Goal: Information Seeking & Learning: Understand process/instructions

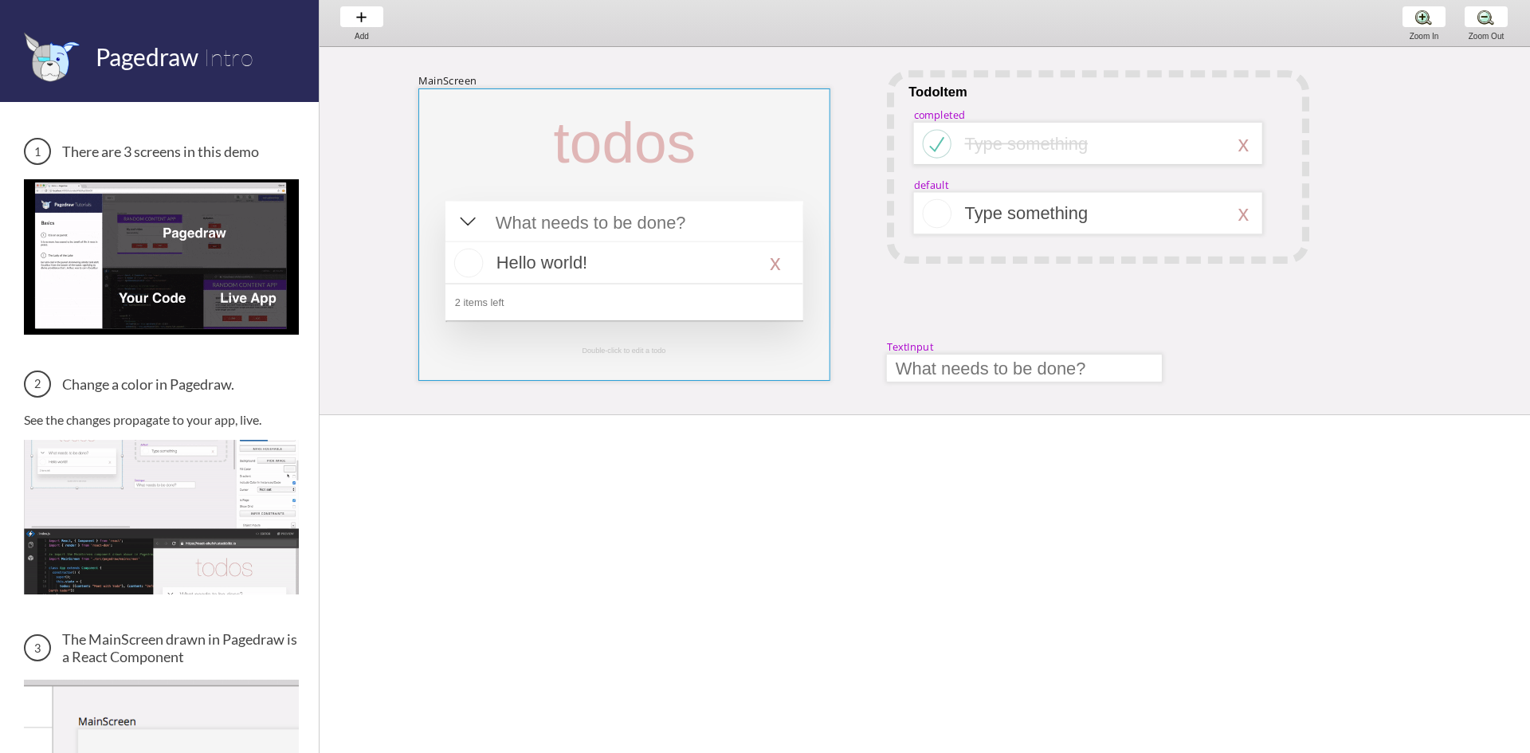
click at [586, 192] on div at bounding box center [624, 234] width 412 height 292
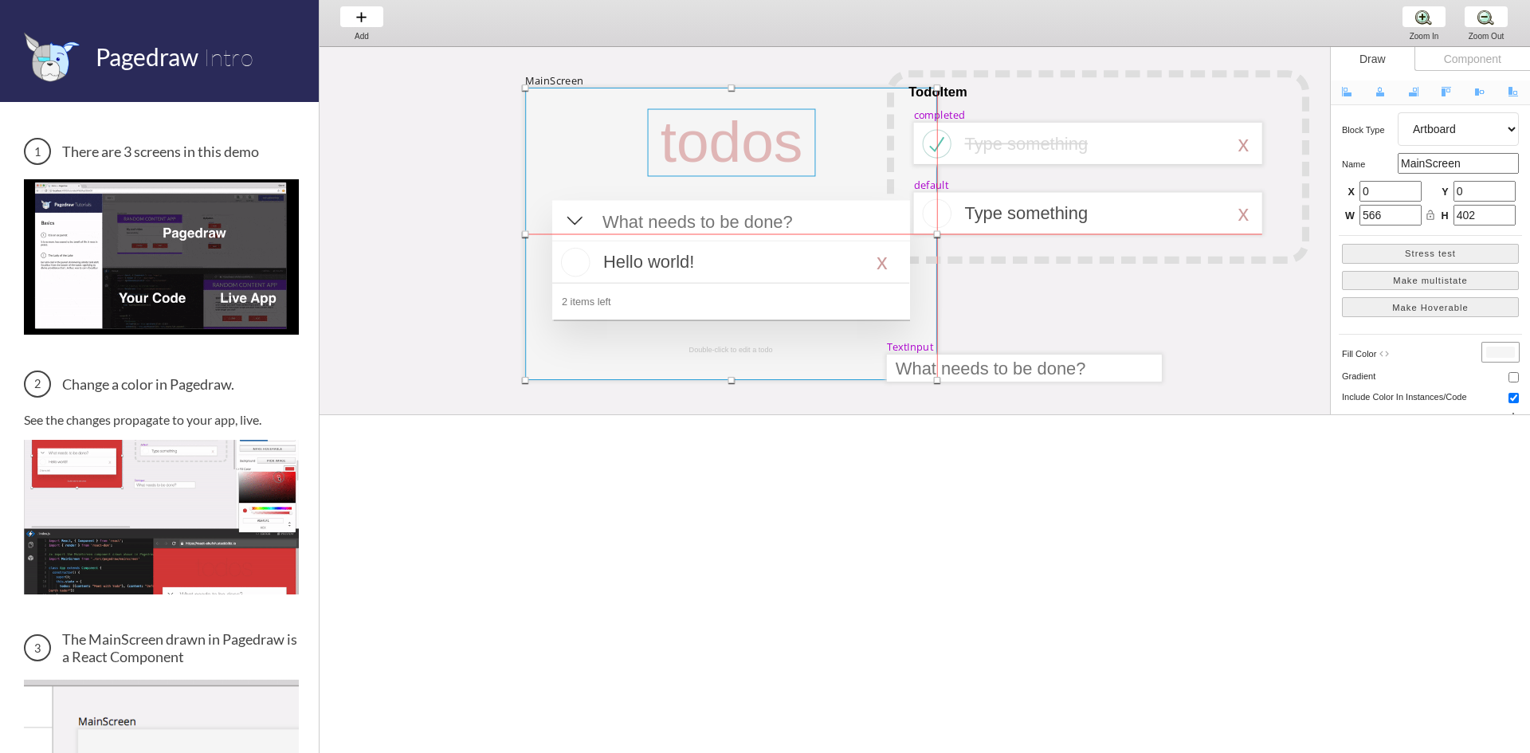
drag, startPoint x: 600, startPoint y: 159, endPoint x: 704, endPoint y: 156, distance: 104.4
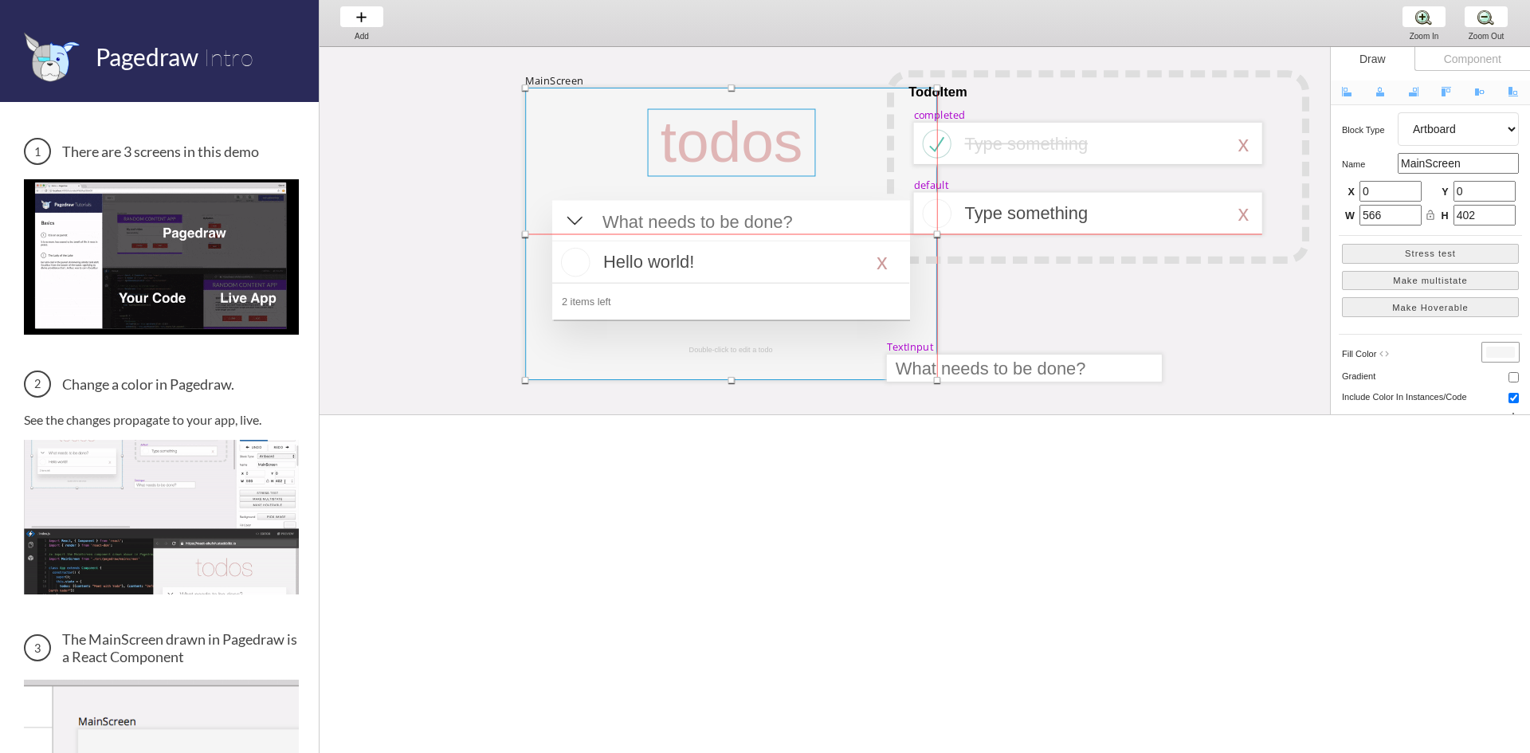
click at [707, 157] on div at bounding box center [732, 143] width 168 height 68
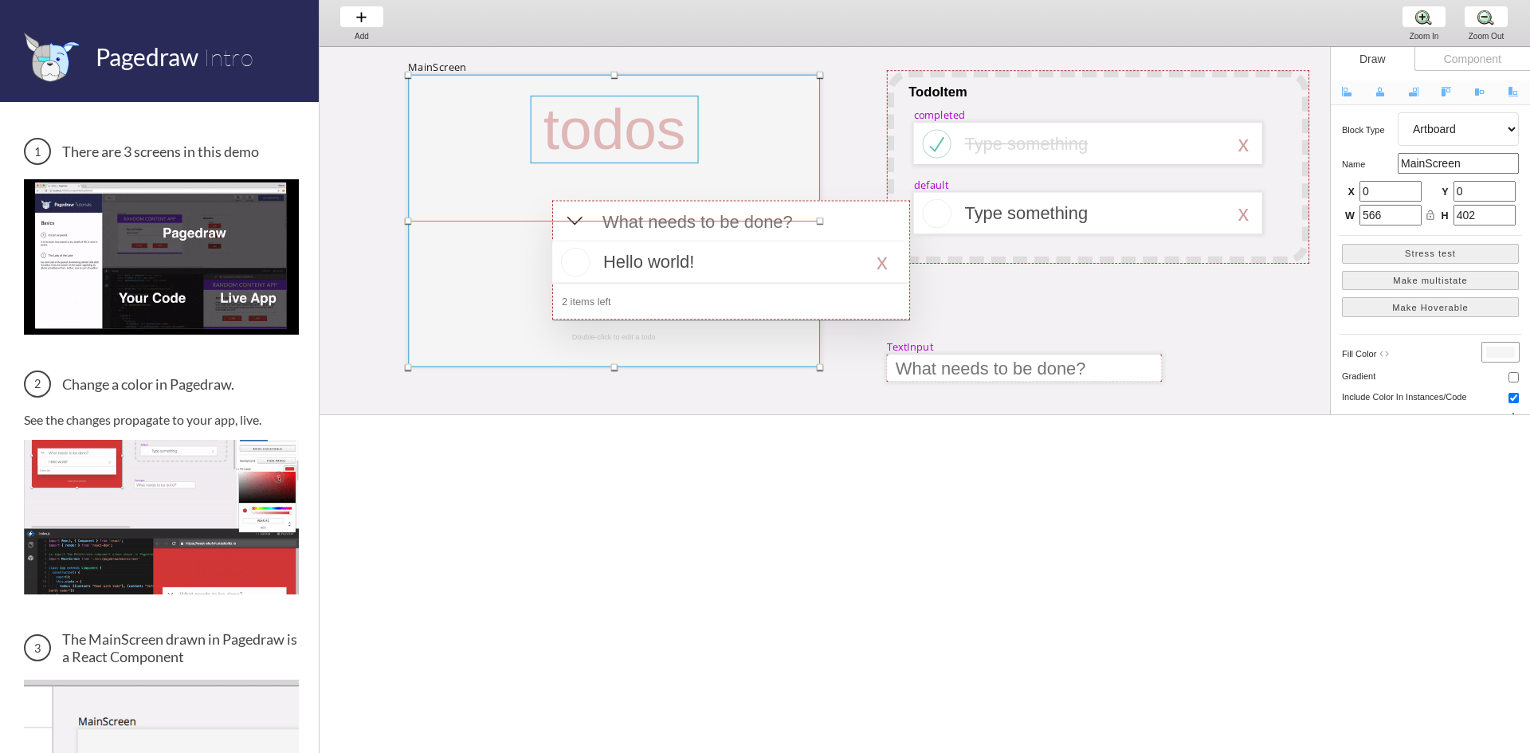
drag, startPoint x: 704, startPoint y: 156, endPoint x: 587, endPoint y: 143, distance: 117.9
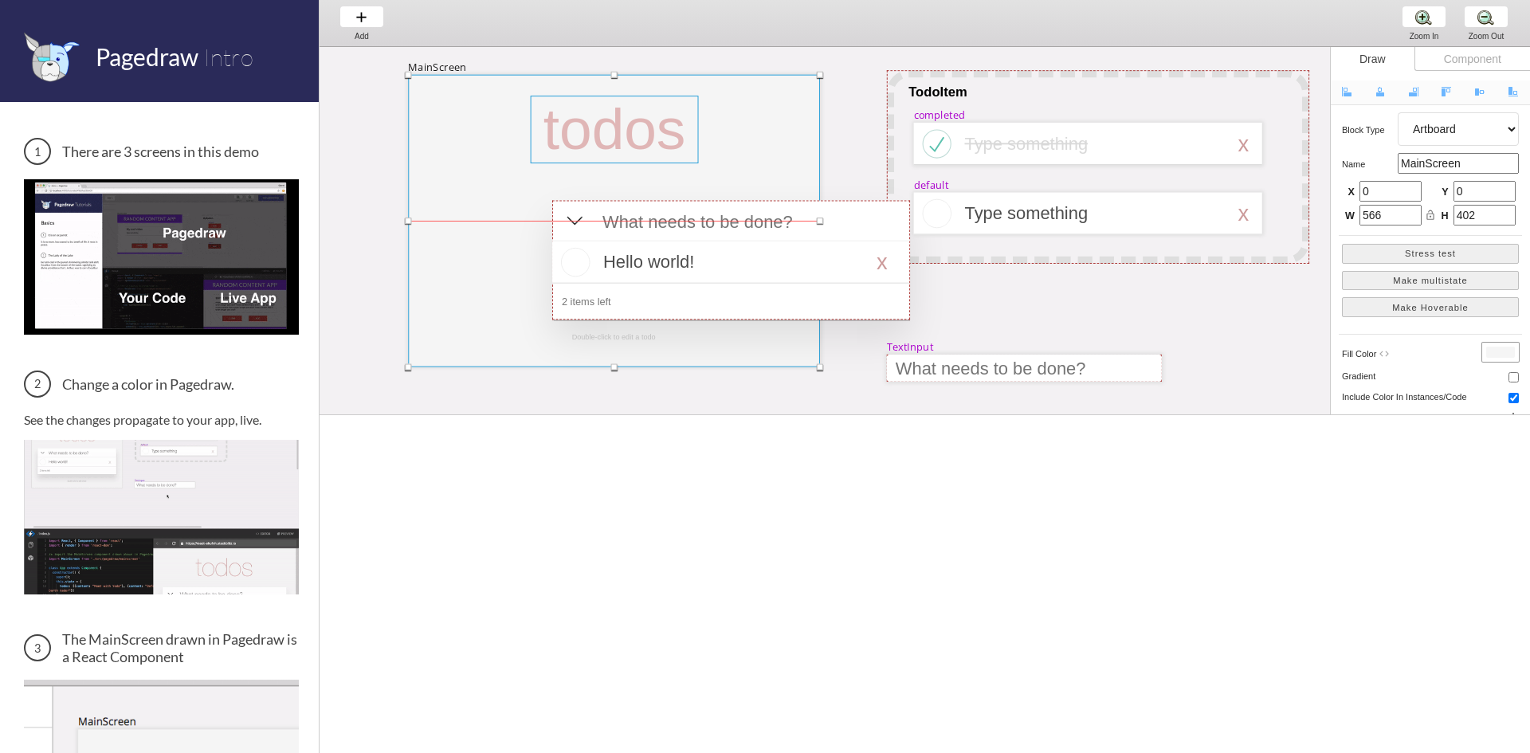
click at [587, 143] on div at bounding box center [615, 130] width 168 height 68
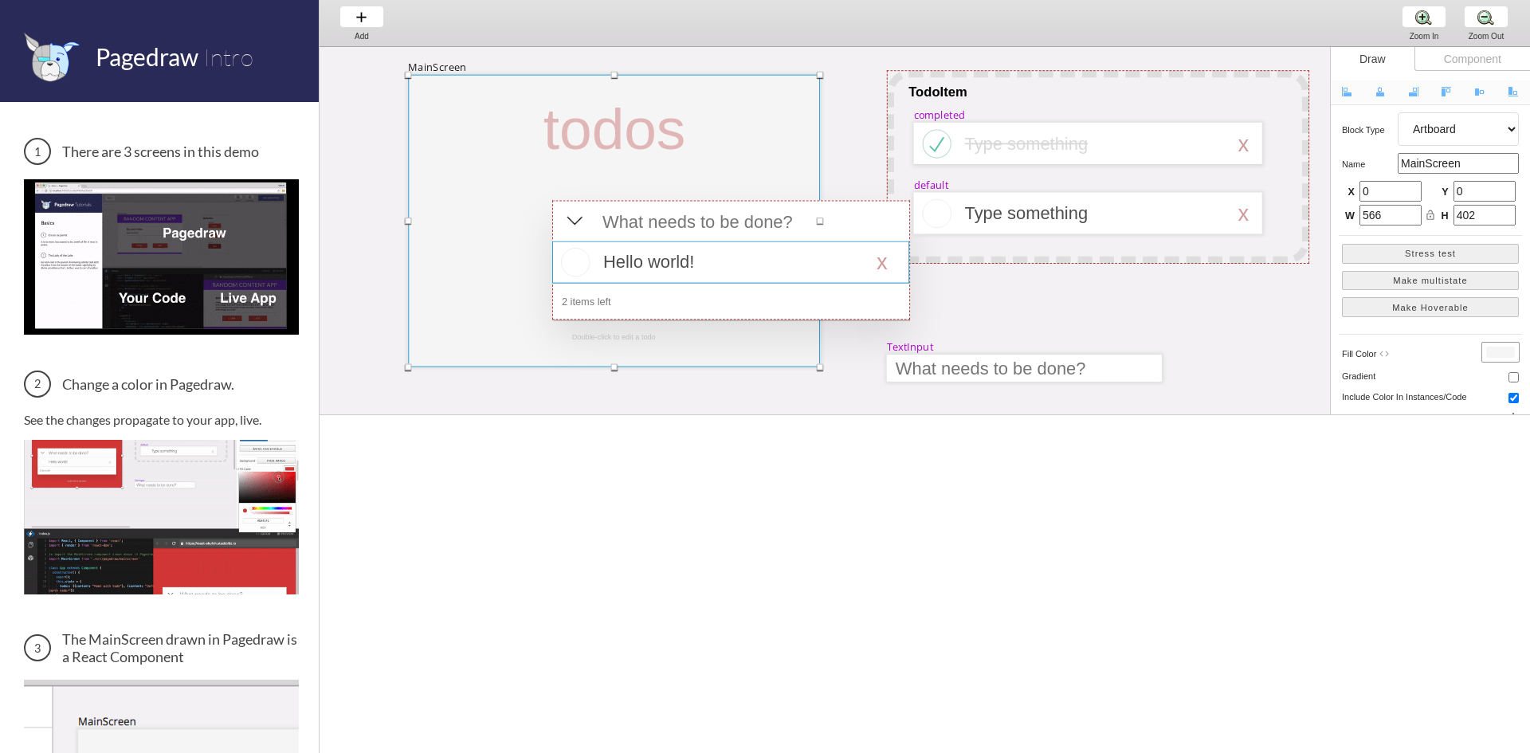
click at [764, 242] on div at bounding box center [730, 262] width 357 height 42
select select "16"
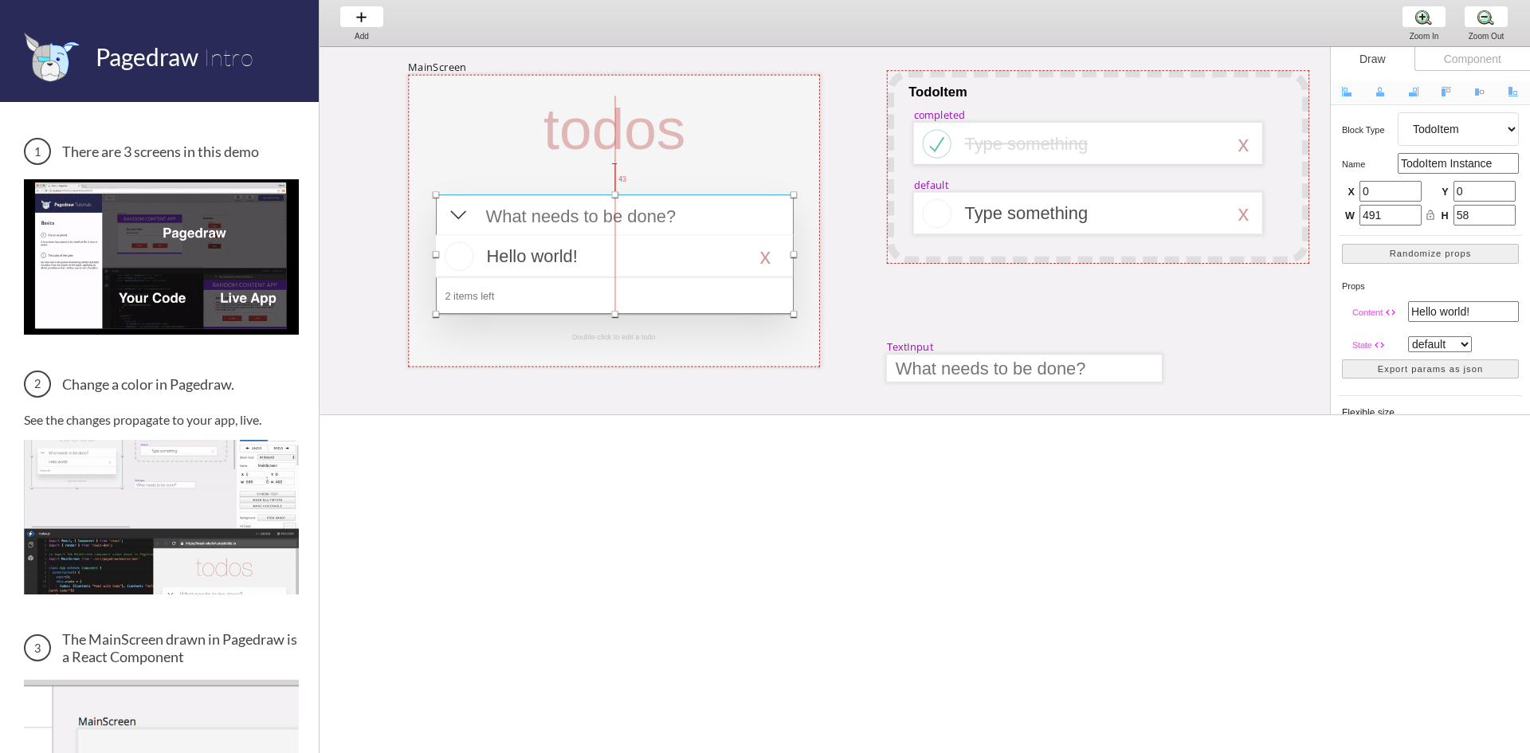
drag, startPoint x: 877, startPoint y: 221, endPoint x: 764, endPoint y: 215, distance: 113.3
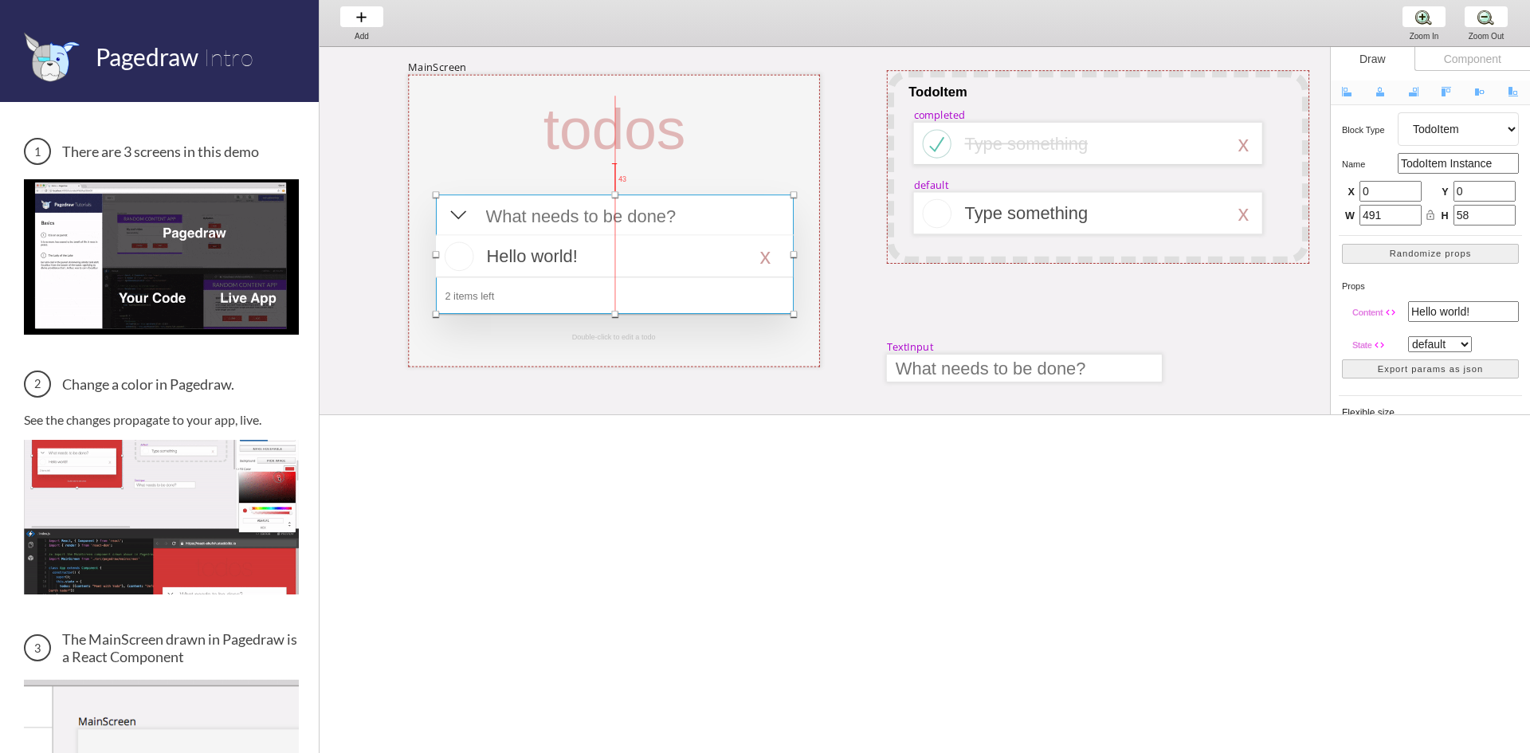
click at [764, 215] on div at bounding box center [615, 254] width 358 height 120
select select "4"
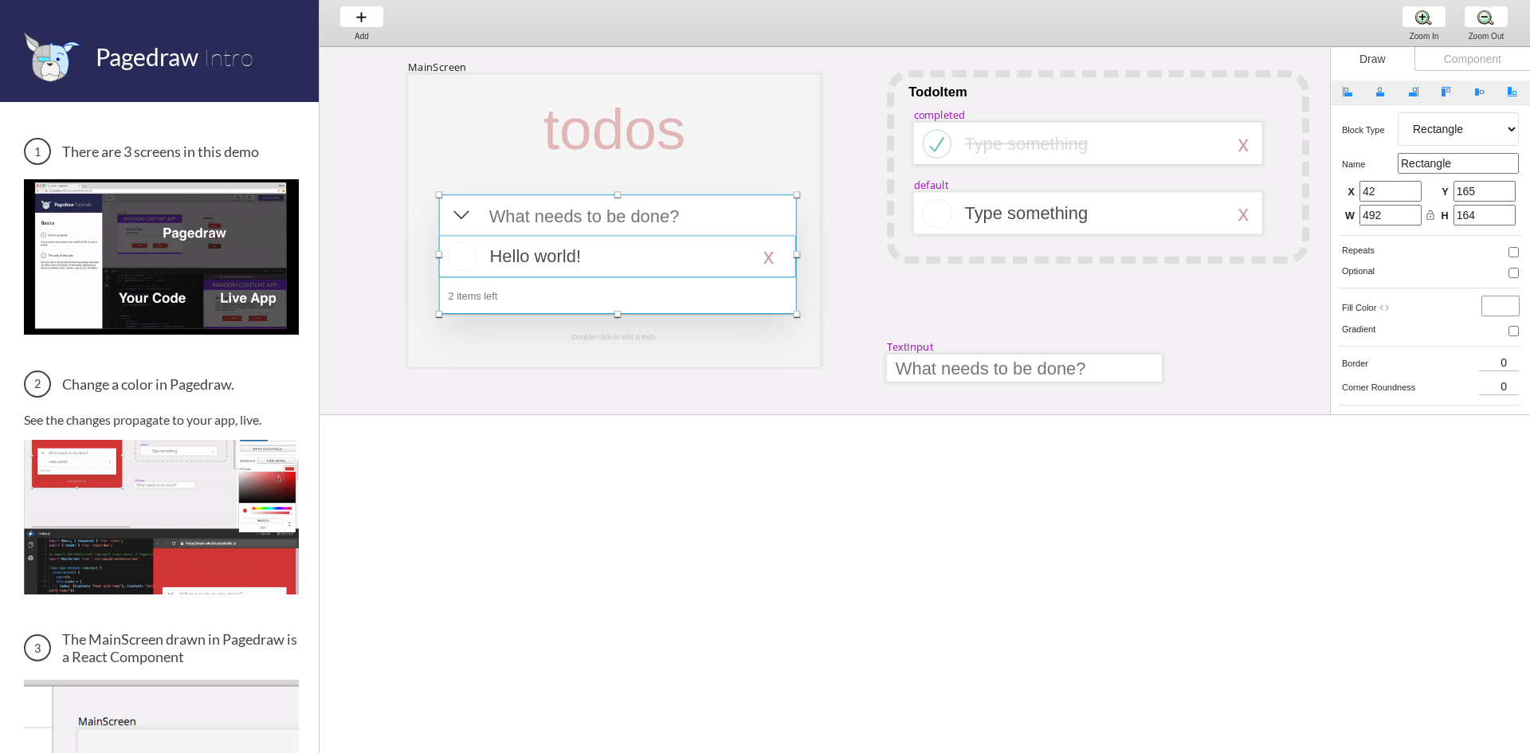
click at [550, 264] on div at bounding box center [617, 256] width 357 height 42
select select "16"
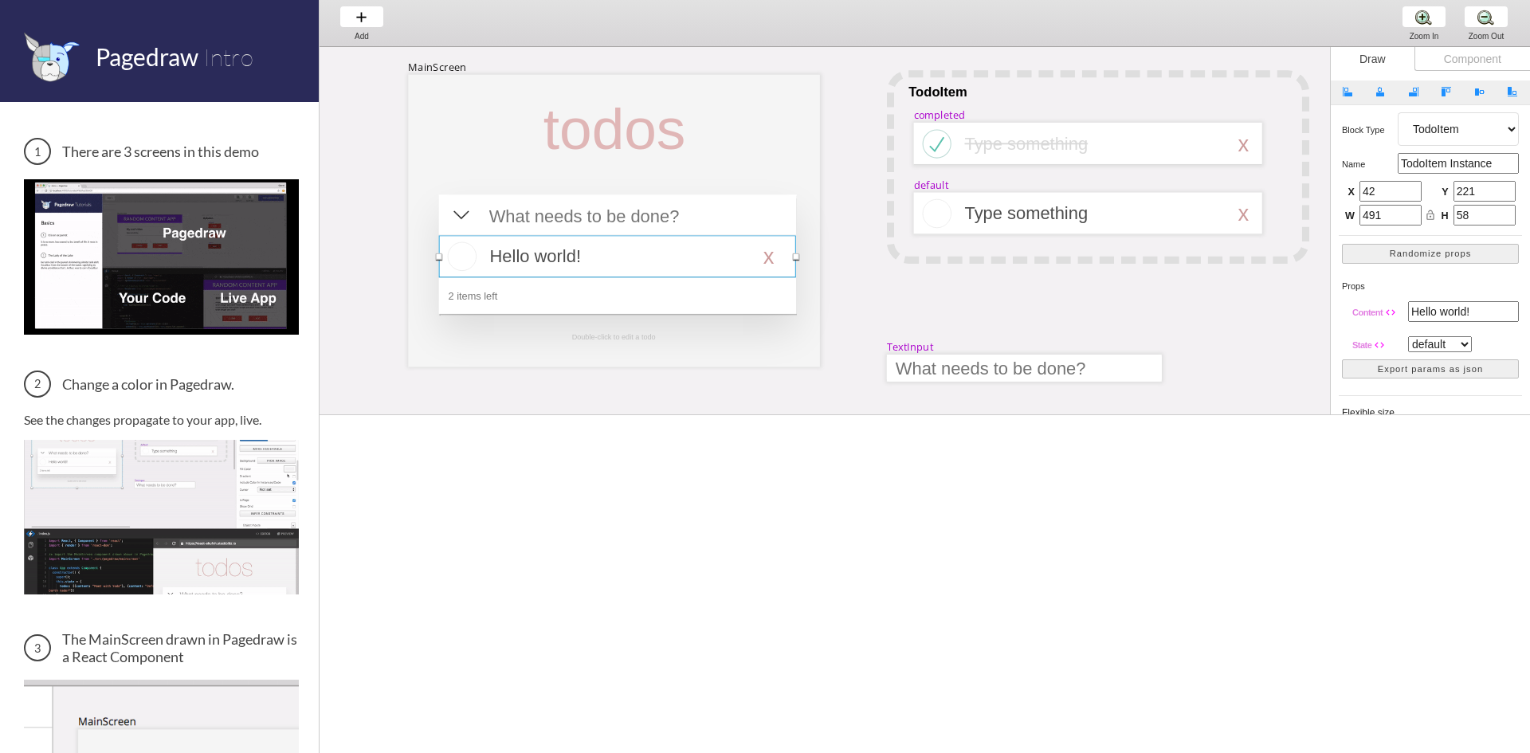
click at [562, 255] on div at bounding box center [617, 256] width 357 height 42
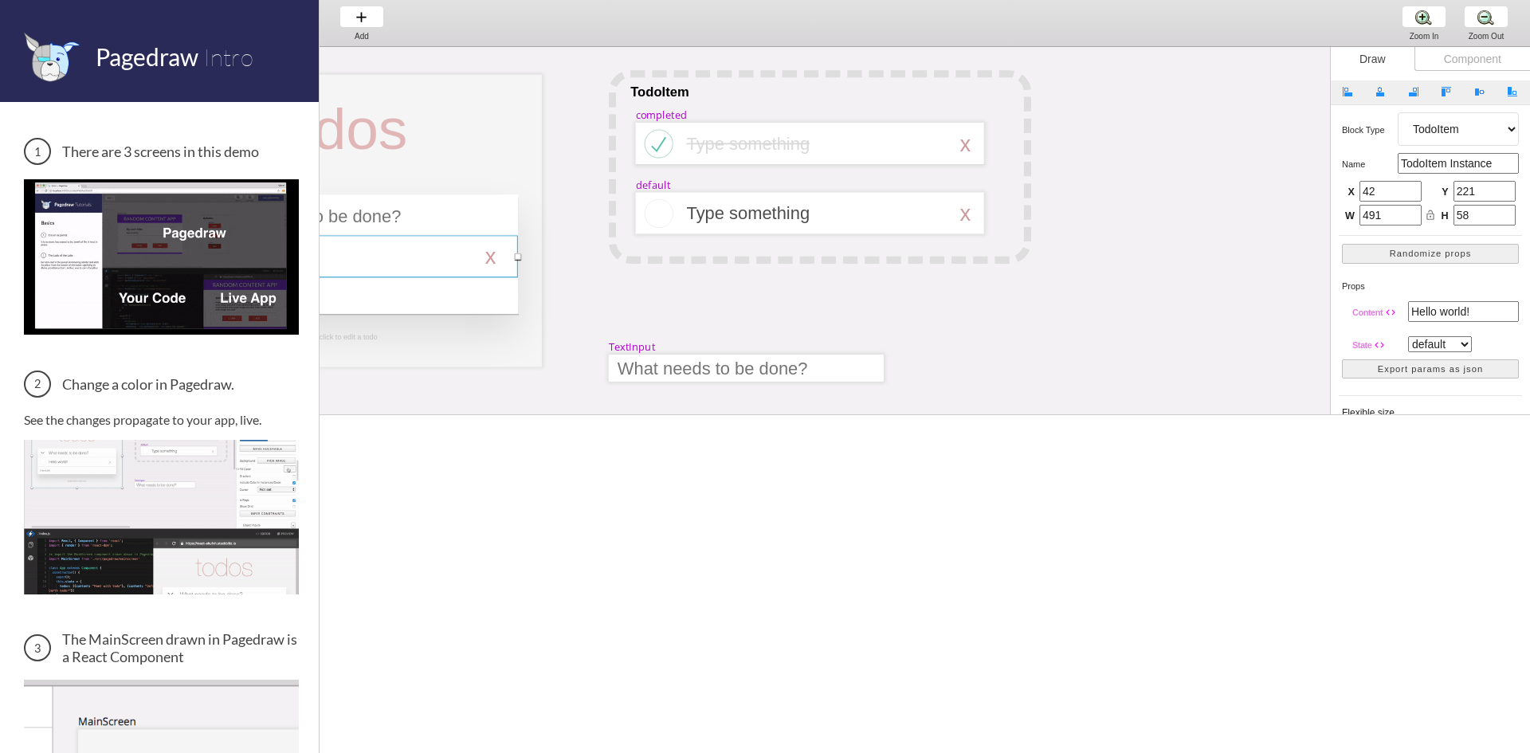
select select "1"
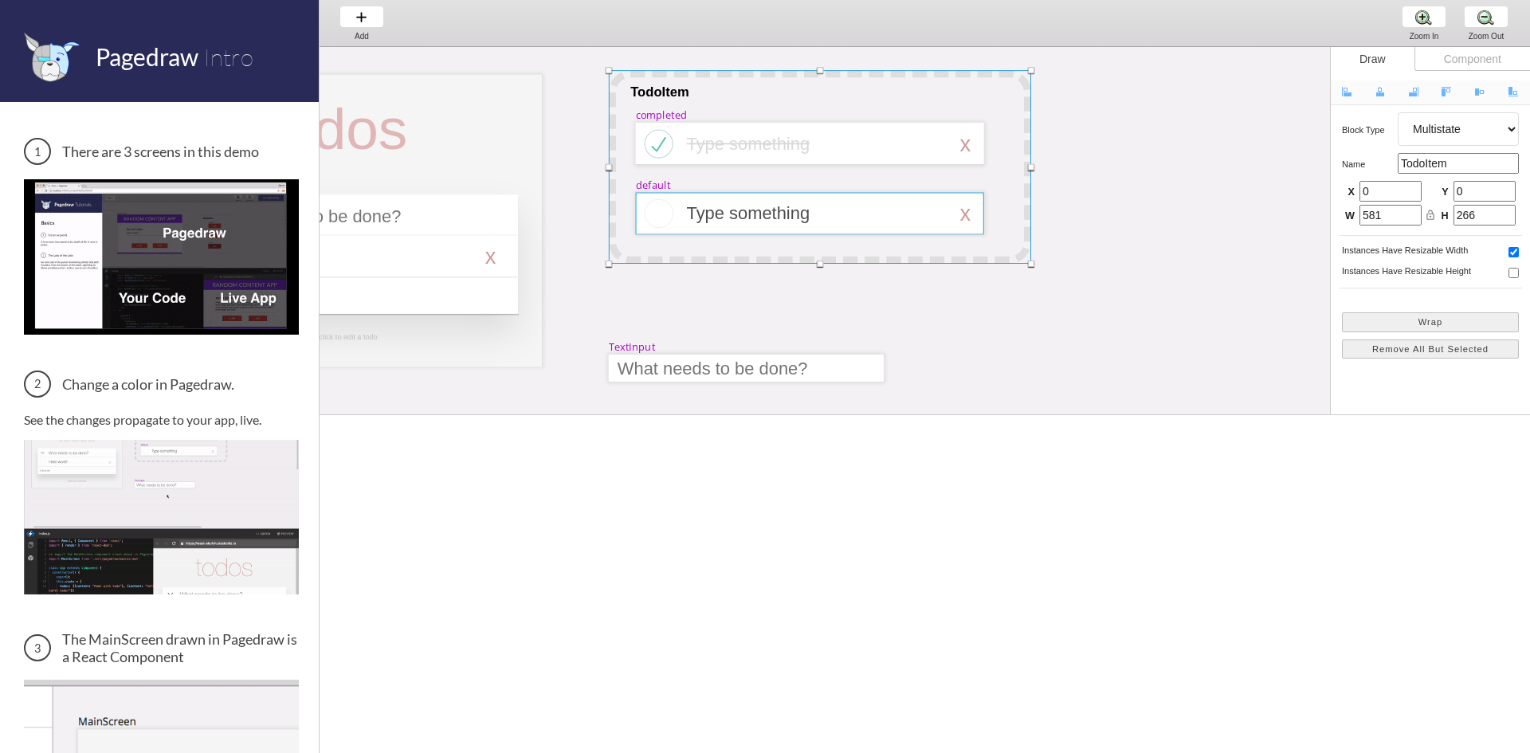
click at [678, 222] on div at bounding box center [810, 214] width 348 height 42
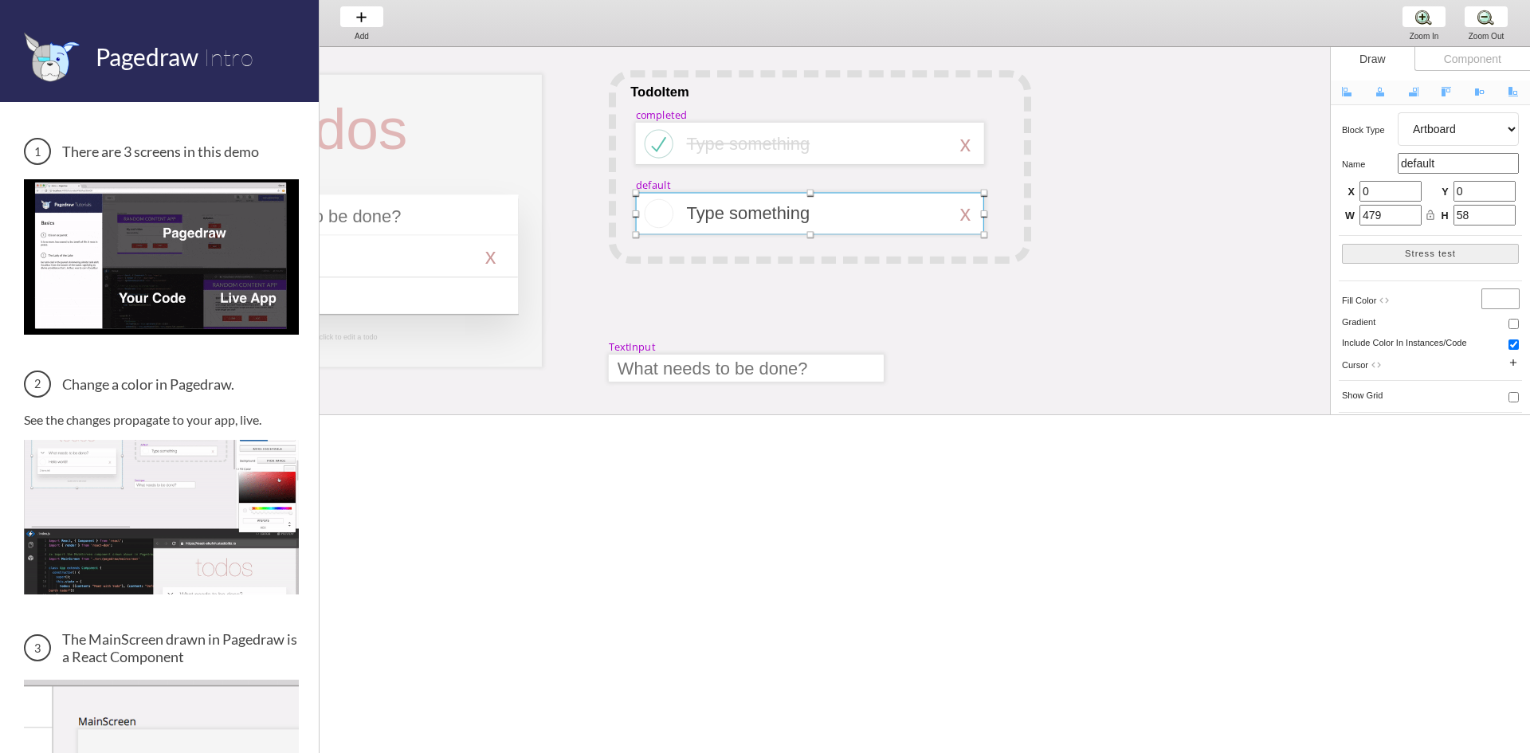
click at [678, 222] on div at bounding box center [810, 214] width 348 height 42
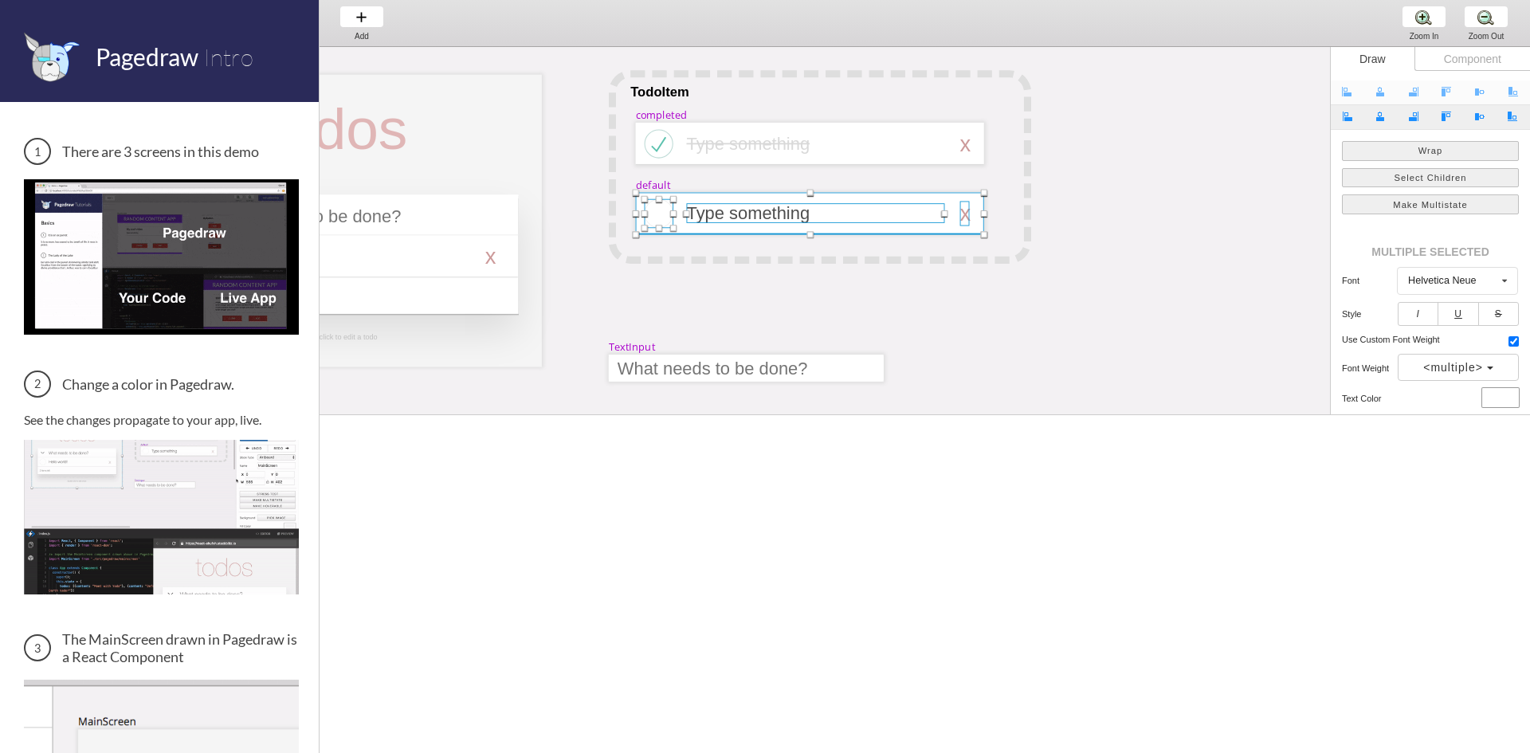
click at [734, 211] on div at bounding box center [815, 213] width 258 height 20
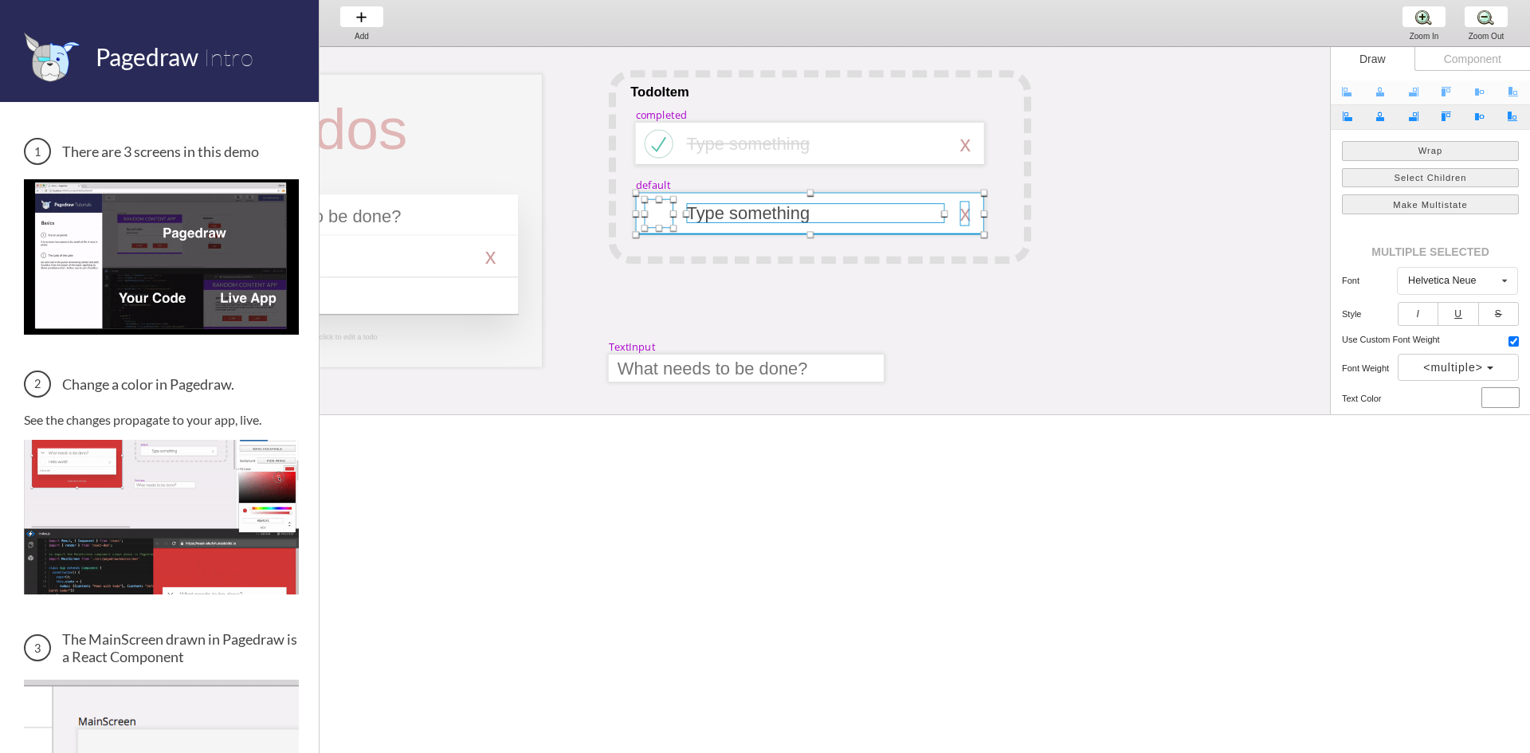
select select "3"
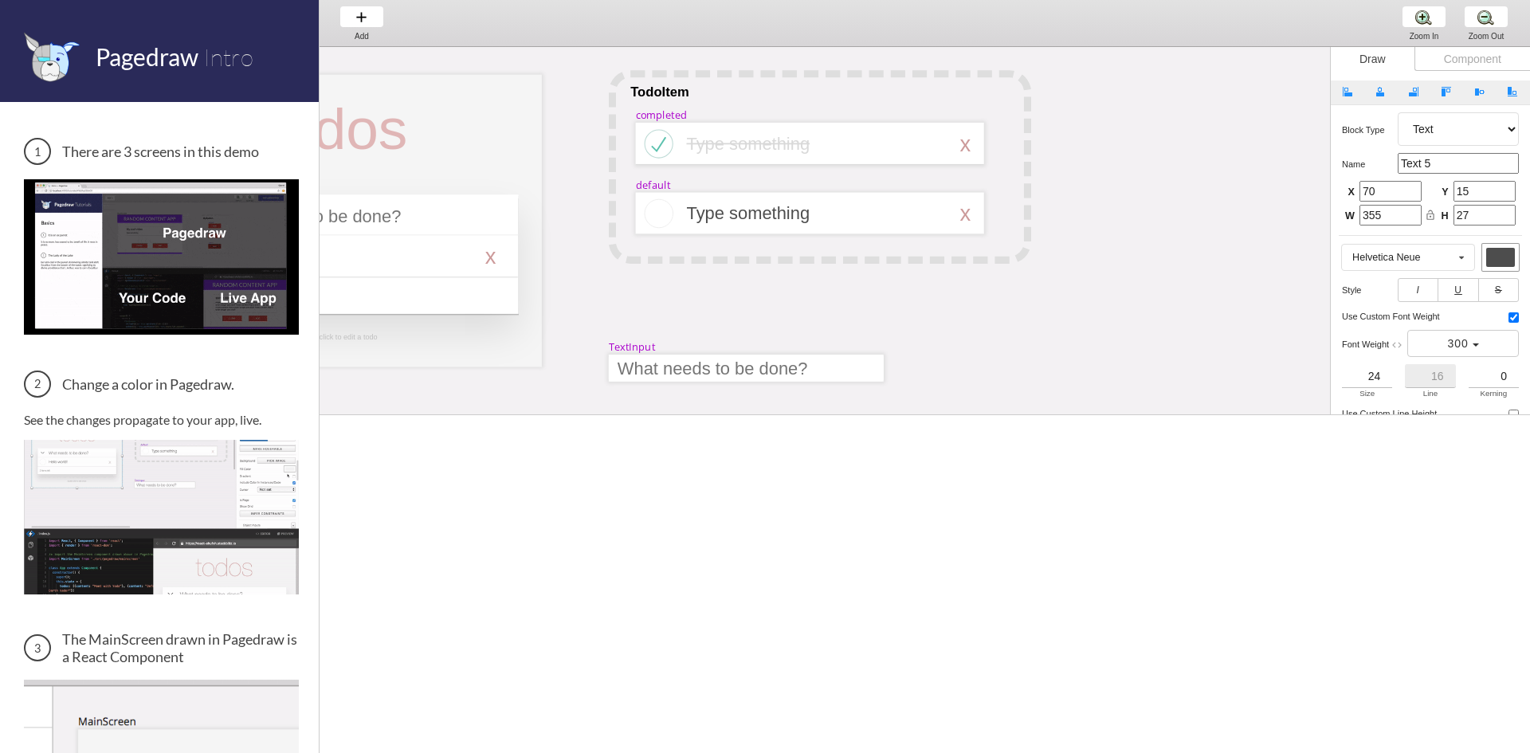
click at [738, 212] on div "Type something" at bounding box center [815, 213] width 258 height 20
click at [918, 252] on div at bounding box center [820, 167] width 422 height 194
select select "1"
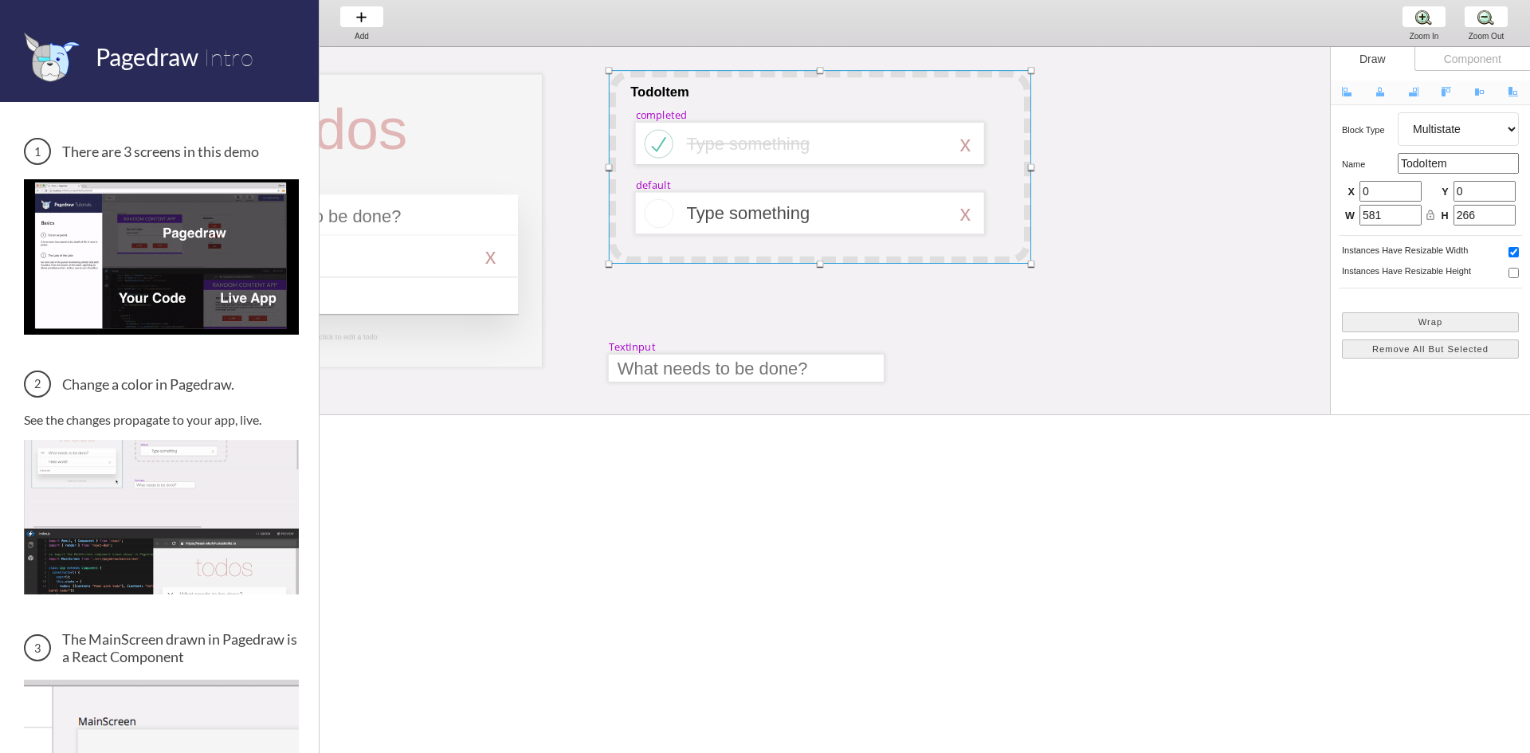
click at [1453, 69] on div "Component" at bounding box center [1472, 59] width 116 height 24
select select "1"
select select "8"
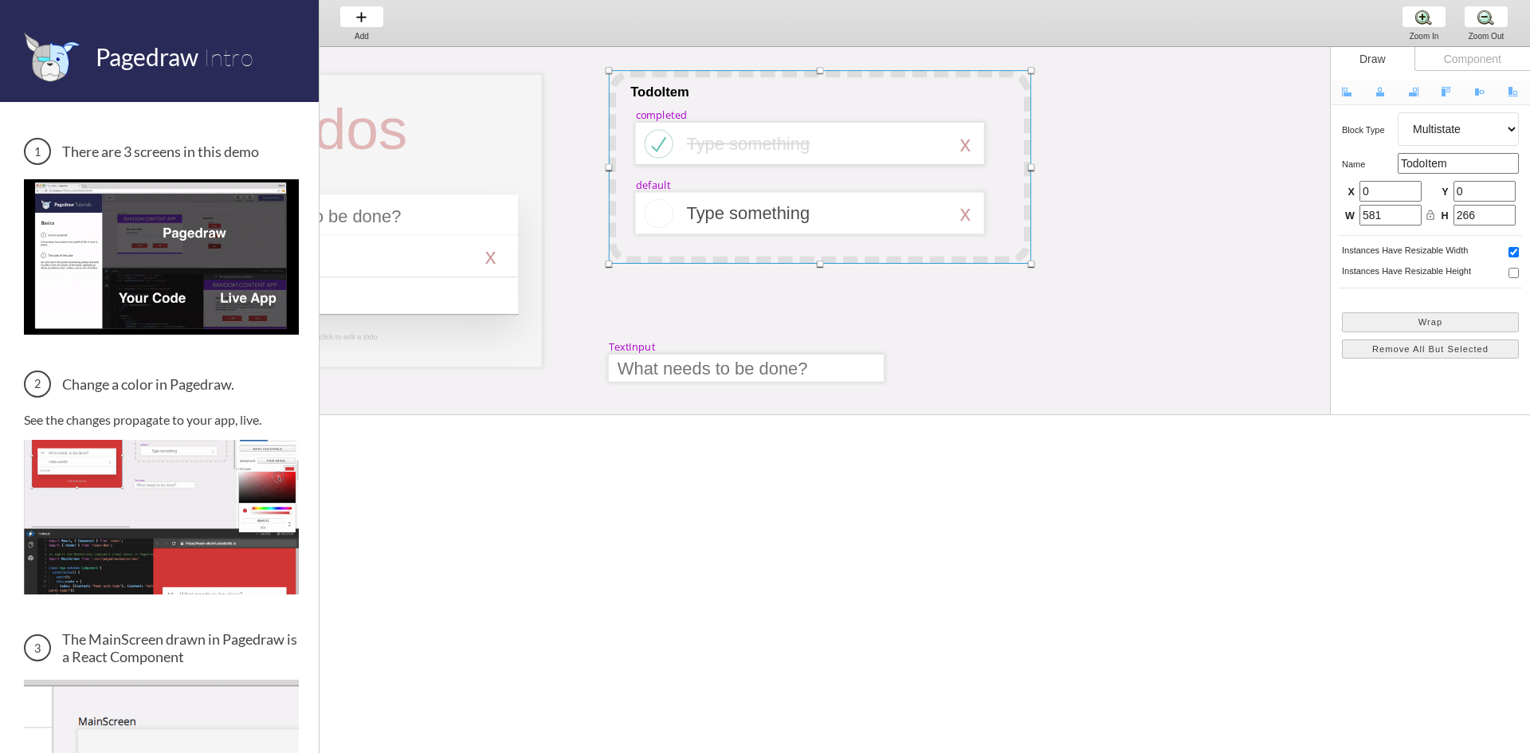
select select "8"
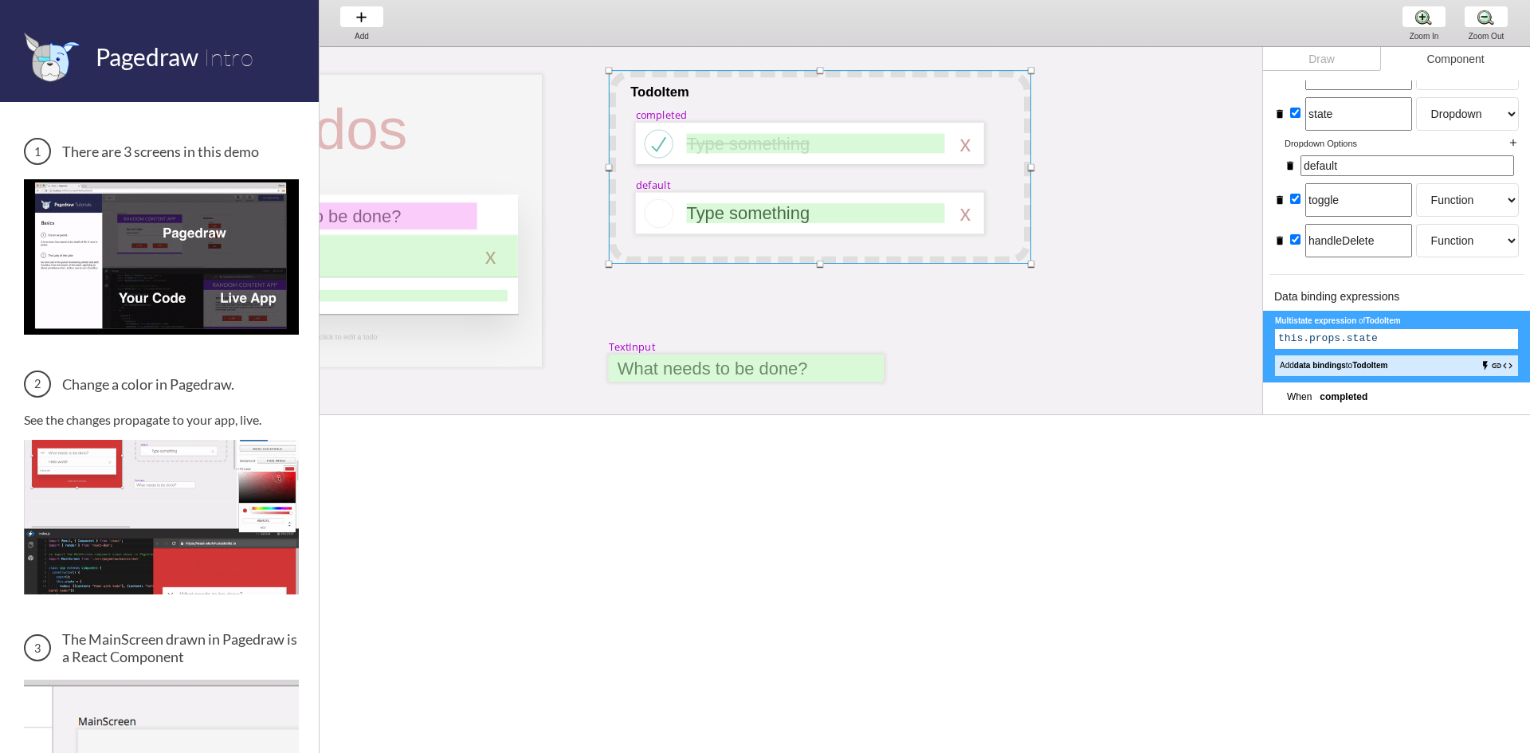
scroll to position [129, 0]
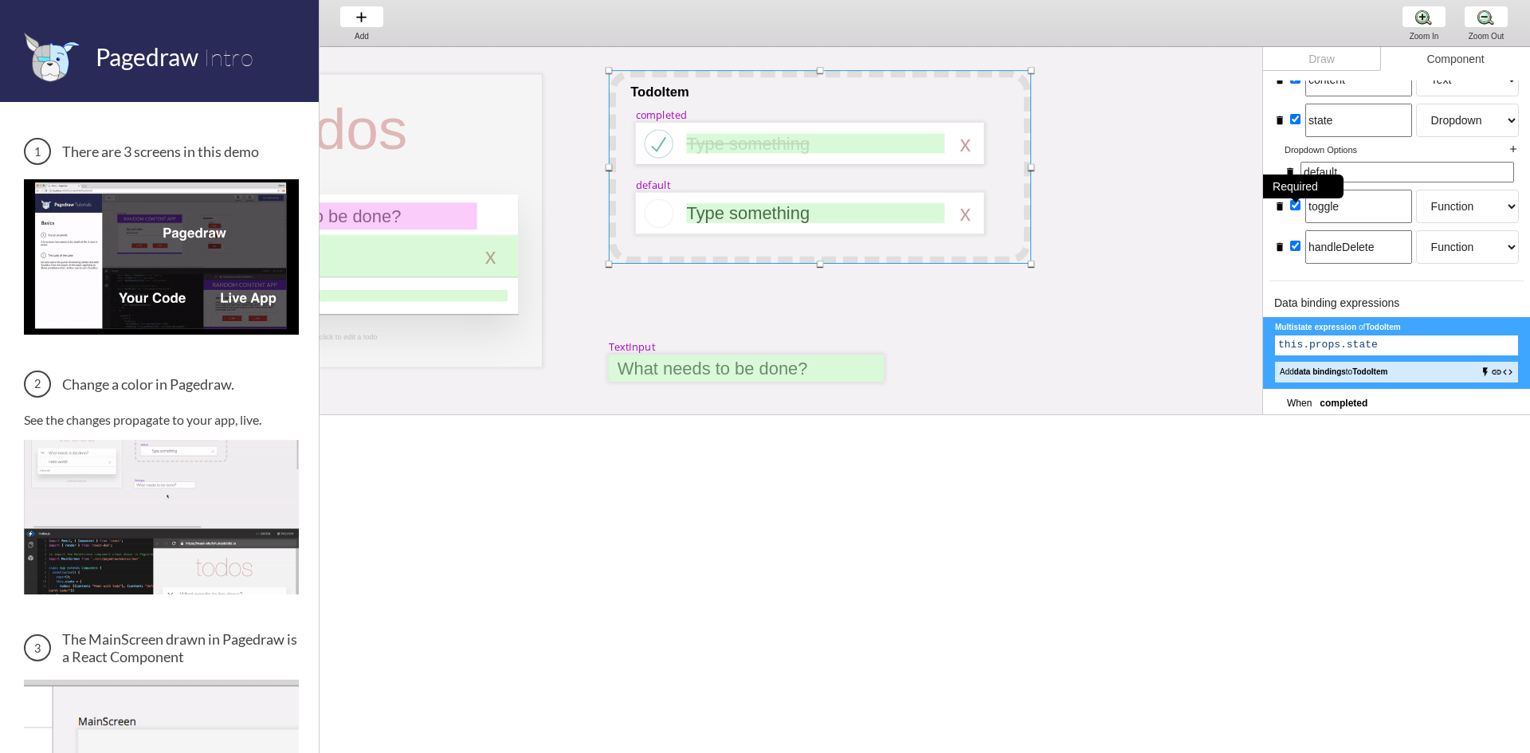
click at [1297, 198] on div "Required" at bounding box center [1296, 187] width 96 height 24
click at [1297, 239] on div "Required" at bounding box center [1296, 227] width 96 height 24
click at [1276, 246] on icon "delete" at bounding box center [1279, 246] width 11 height 11
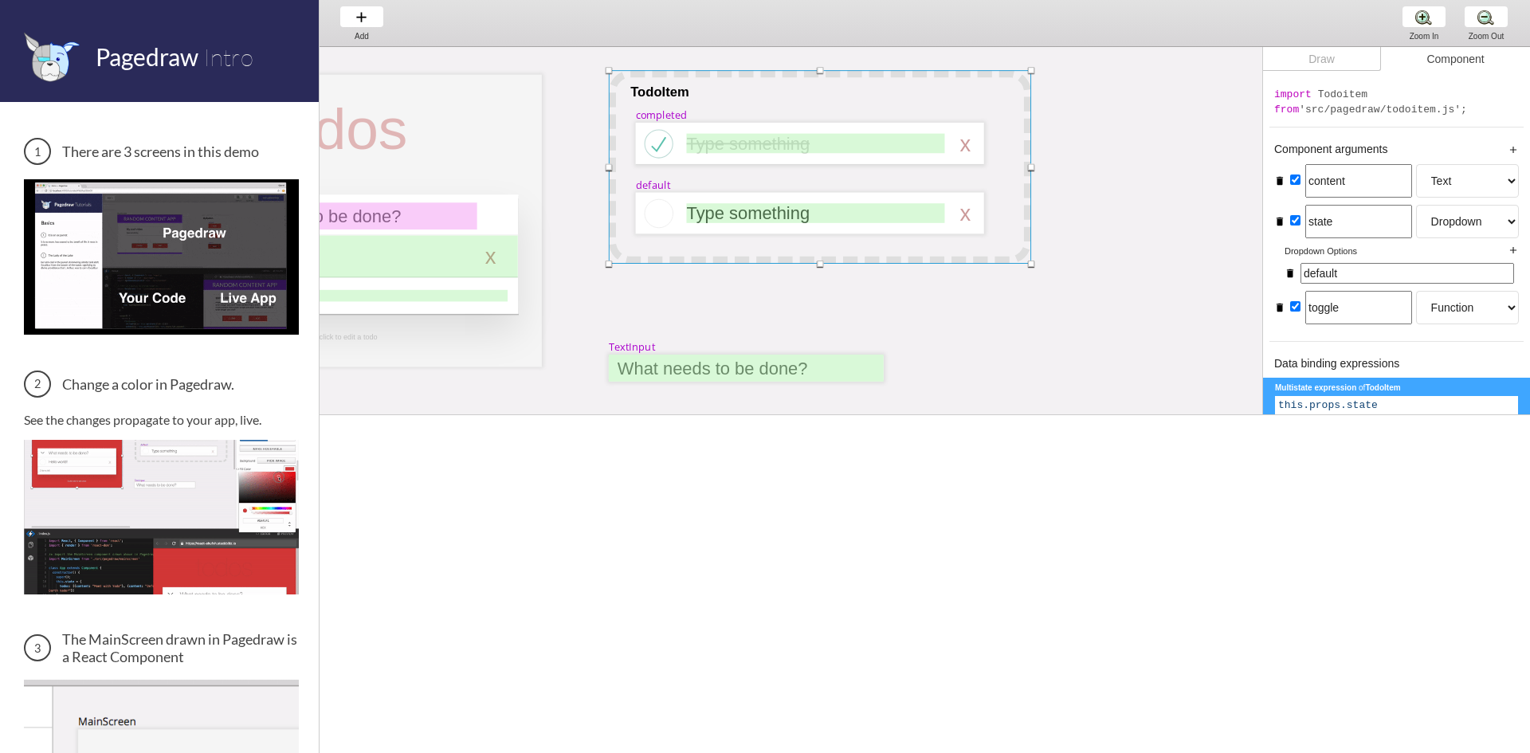
scroll to position [0, 0]
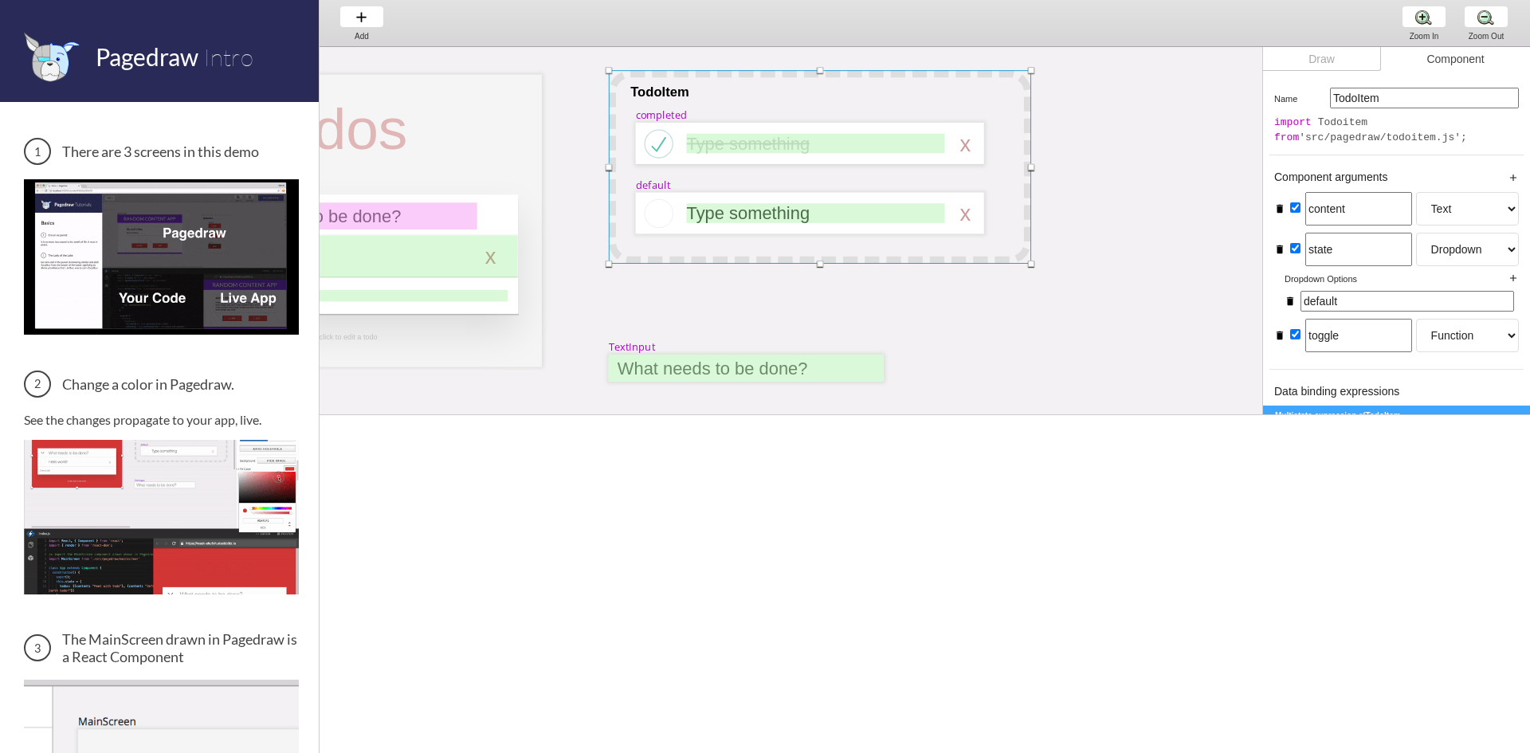
click at [1340, 124] on div "import Todoitem from 'src/pagedraw/todoitem.js';" at bounding box center [1396, 130] width 245 height 29
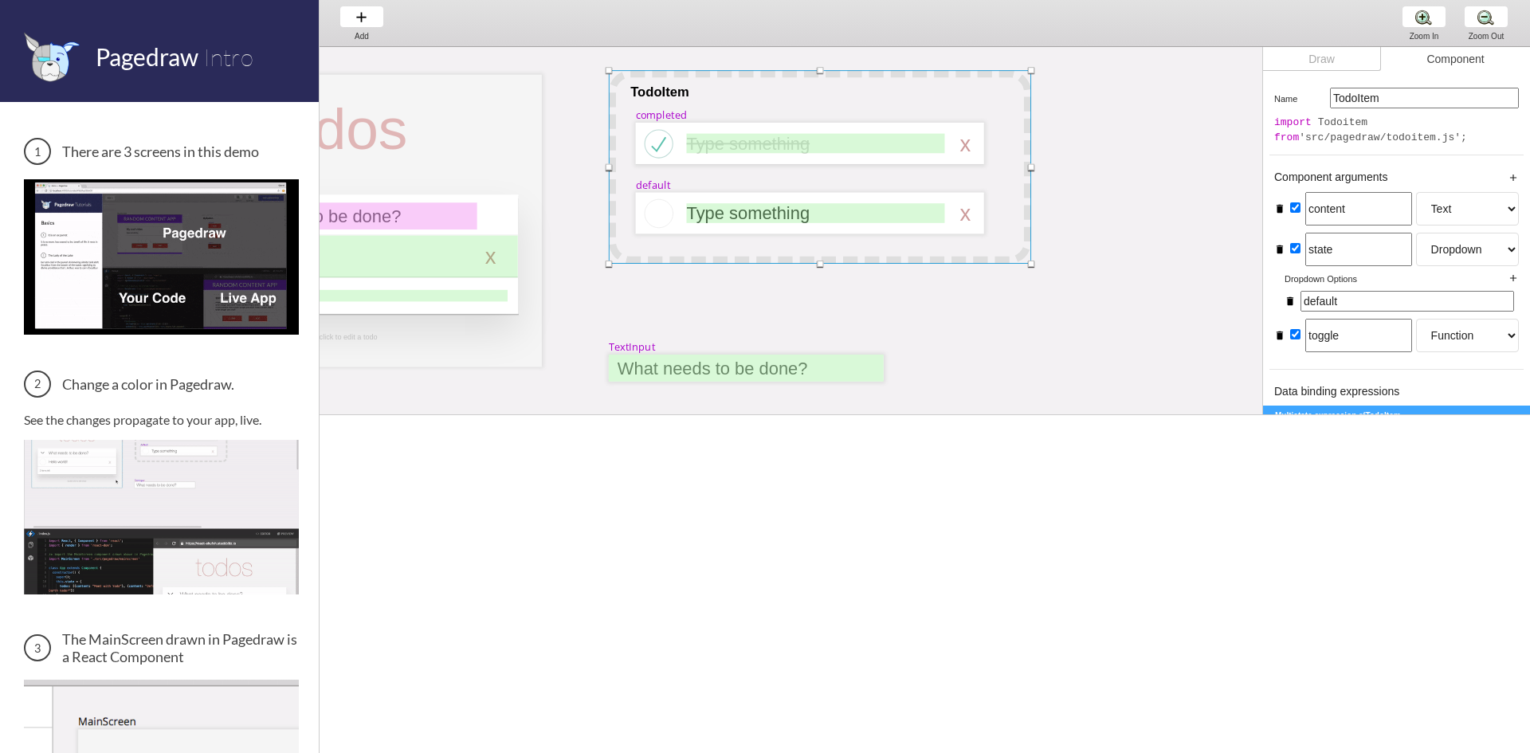
click at [1376, 101] on input "TodoItem" at bounding box center [1424, 98] width 189 height 21
drag, startPoint x: 1338, startPoint y: 116, endPoint x: 1328, endPoint y: 113, distance: 10.8
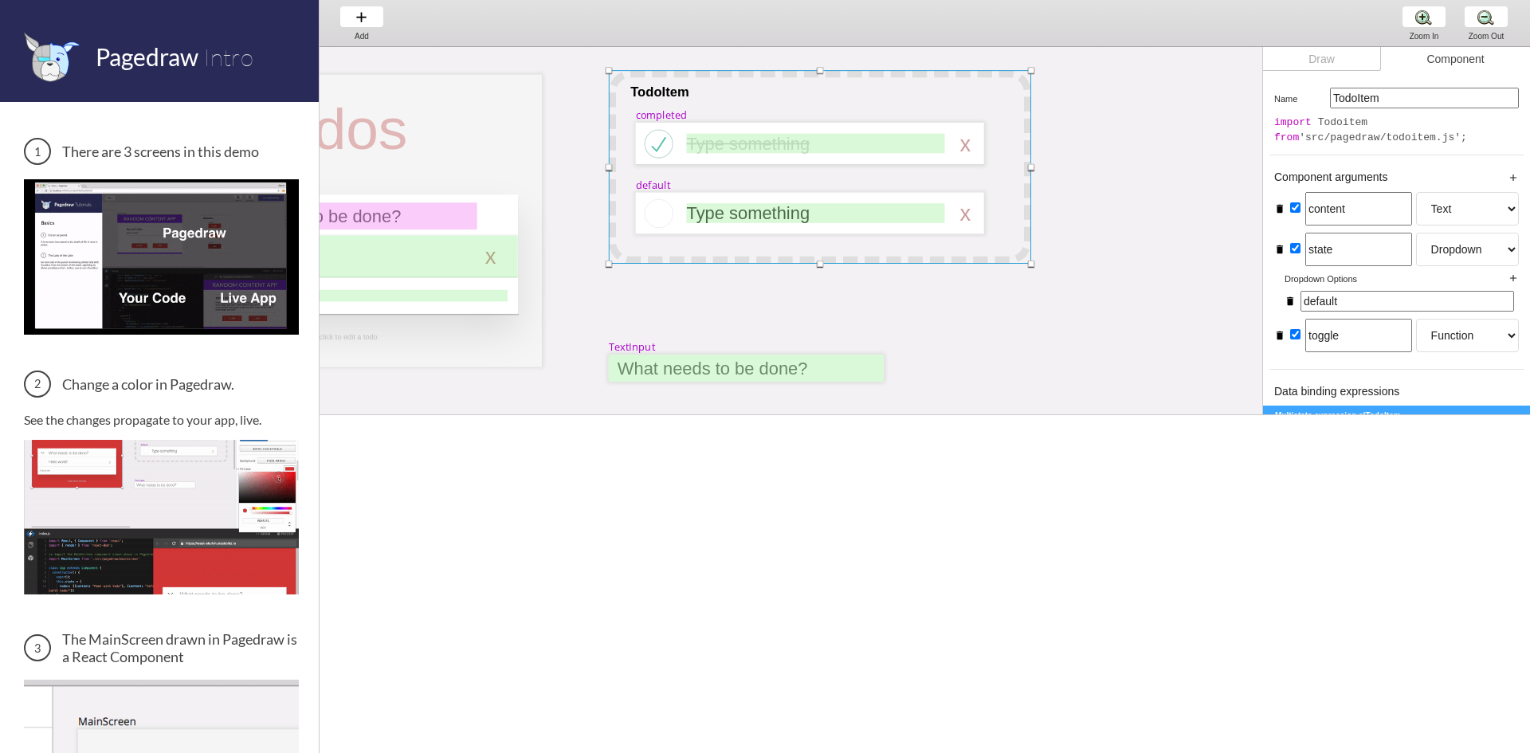
click at [1328, 113] on div "Name TodoItem import Todoitem from 'src/pagedraw/todoitem.js'; Component argume…" at bounding box center [1396, 498] width 267 height 837
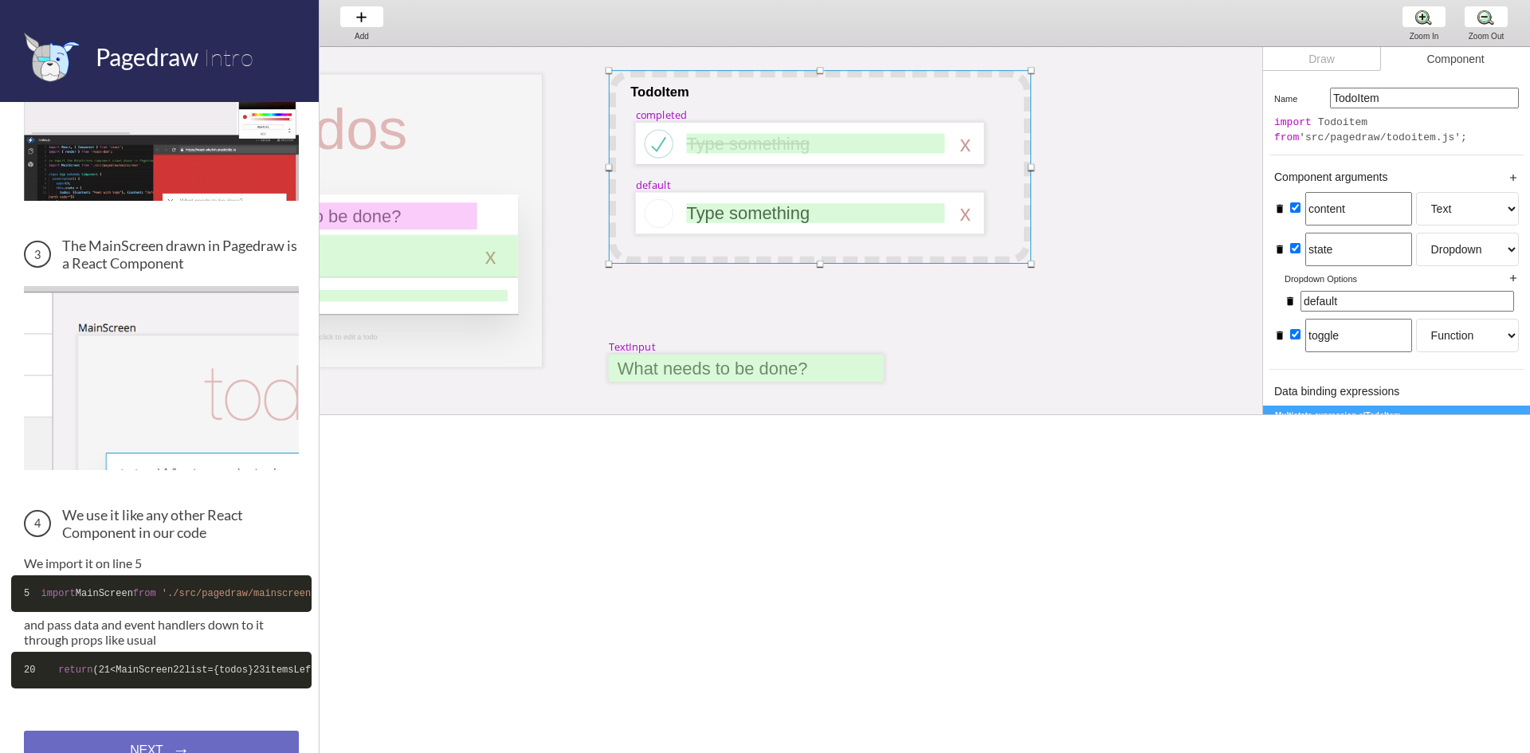
scroll to position [500, 0]
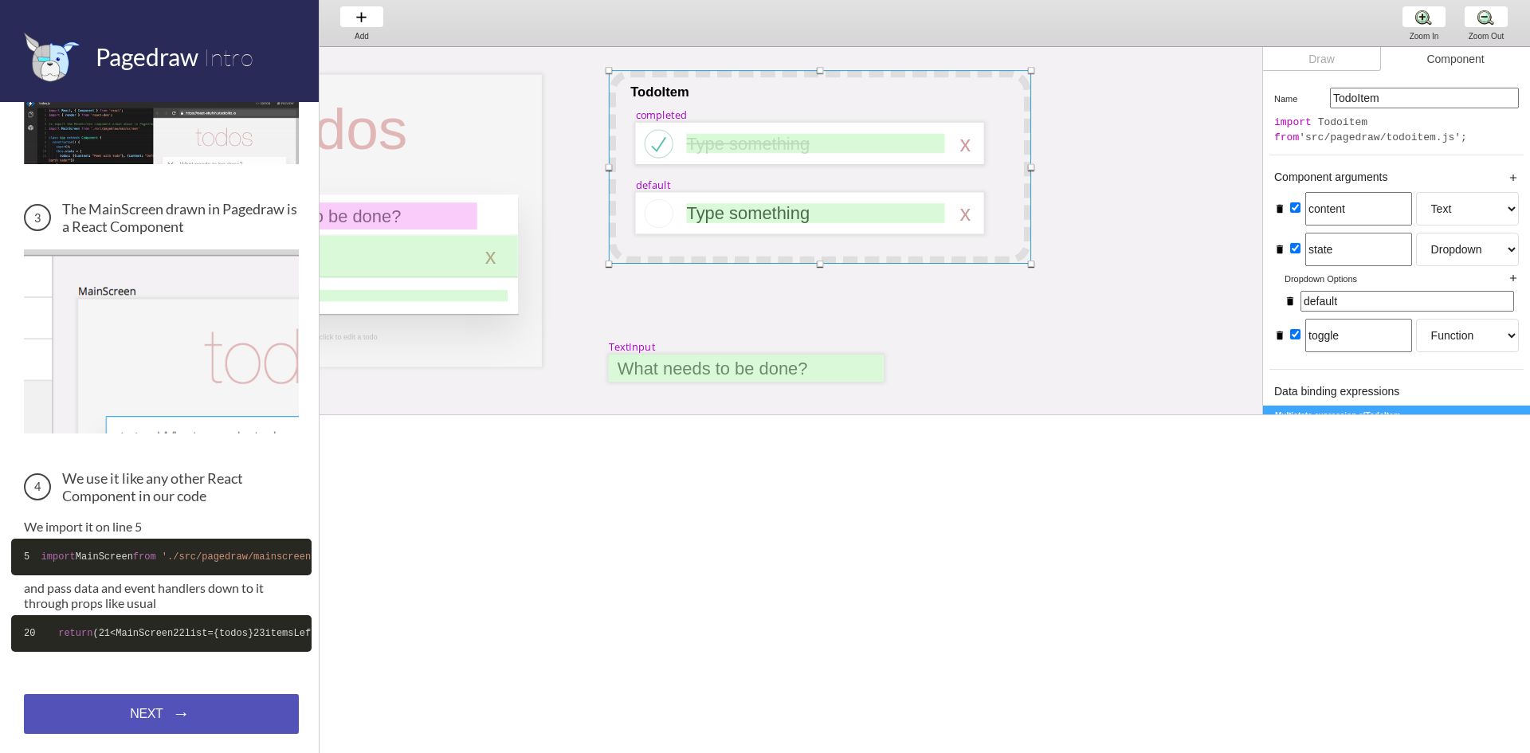
click at [129, 730] on div "NEXT → NEXT → NEXT →" at bounding box center [161, 714] width 275 height 40
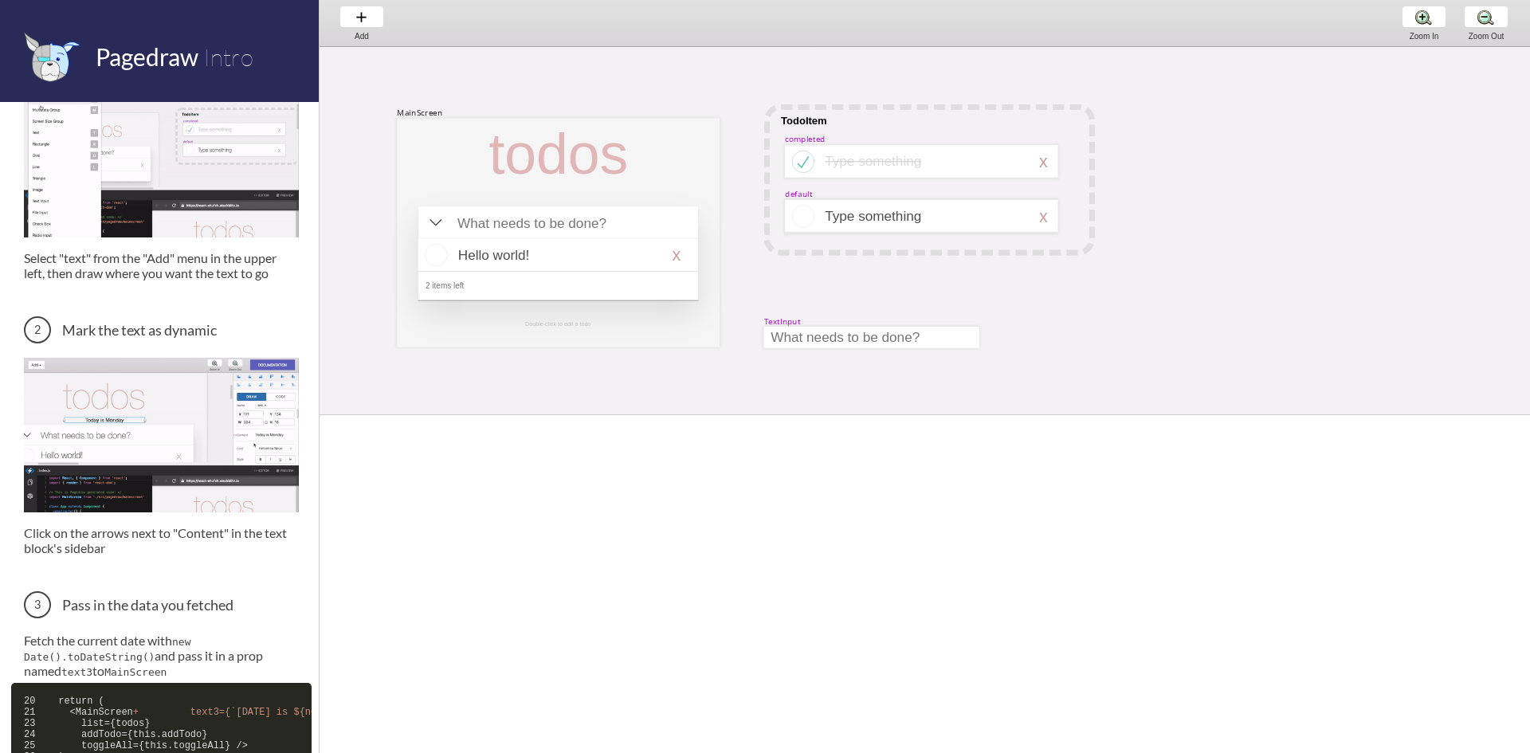
scroll to position [22, 0]
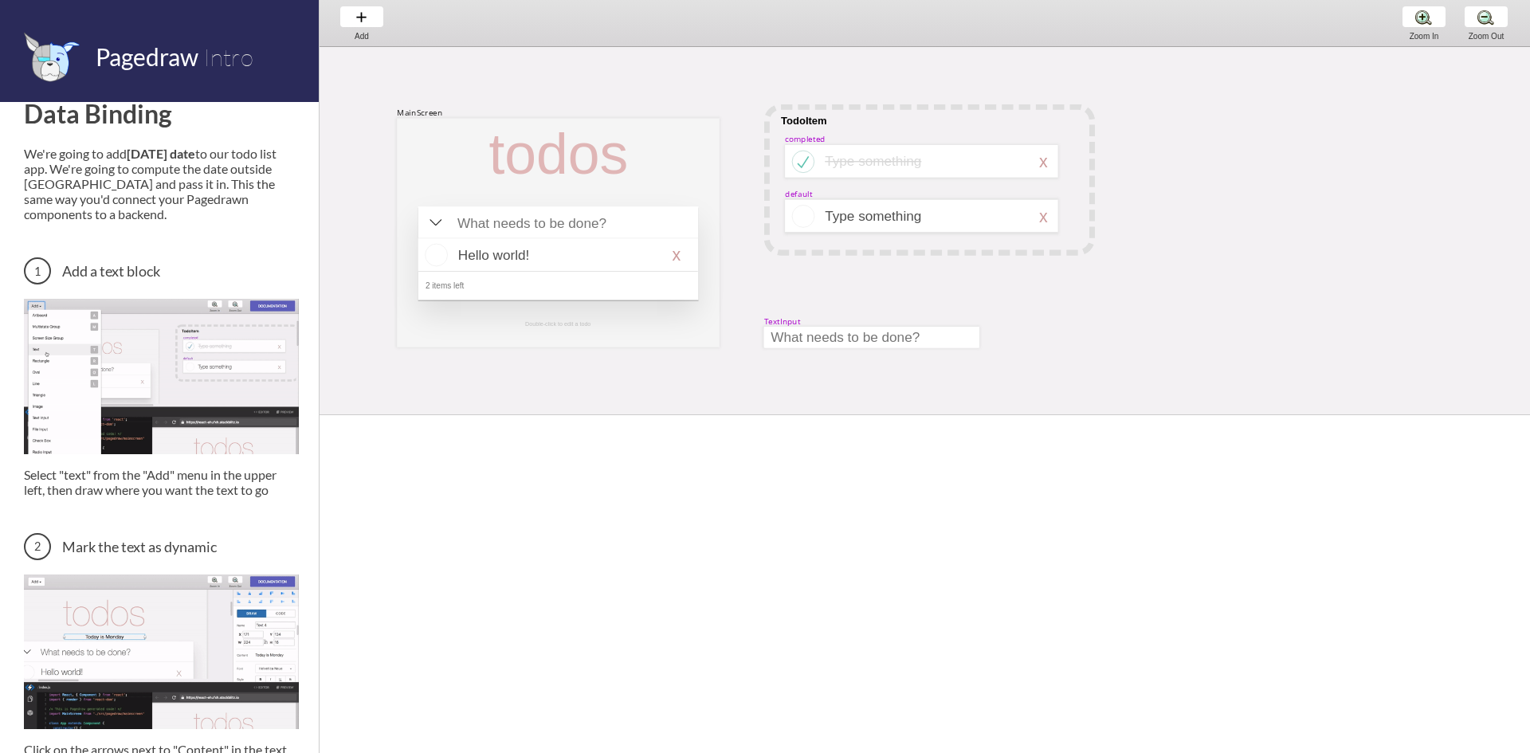
click at [1171, 218] on div "MainScreen todos Hello world! x 2 items left Double-click to edit a todo TodoIt…" at bounding box center [1254, 452] width 1869 height 867
